Goal: Navigation & Orientation: Find specific page/section

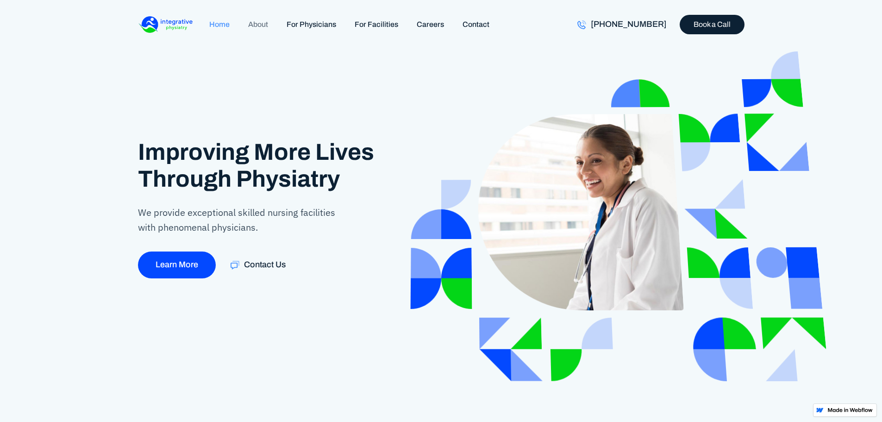
click at [258, 26] on link "About" at bounding box center [258, 24] width 38 height 20
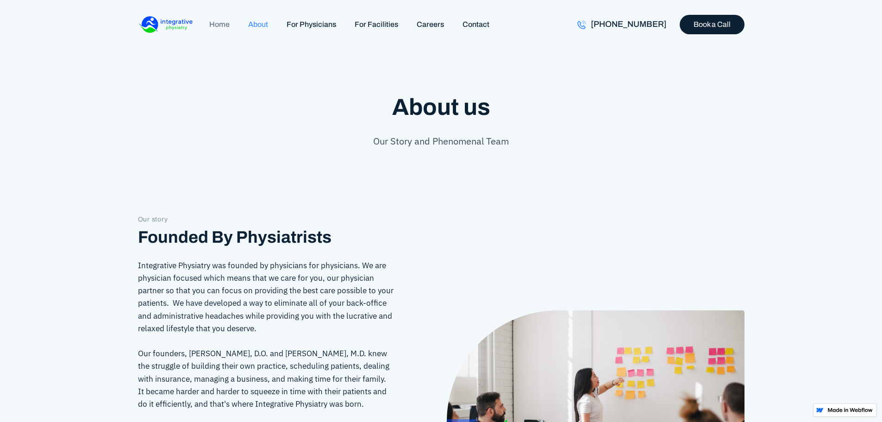
click at [212, 23] on link "Home" at bounding box center [219, 24] width 39 height 20
